Goal: Find specific page/section: Find specific page/section

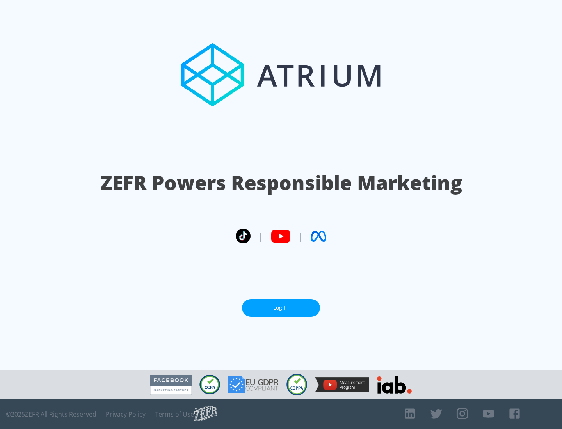
click at [281, 308] on link "Log In" at bounding box center [281, 308] width 78 height 18
